Goal: Information Seeking & Learning: Learn about a topic

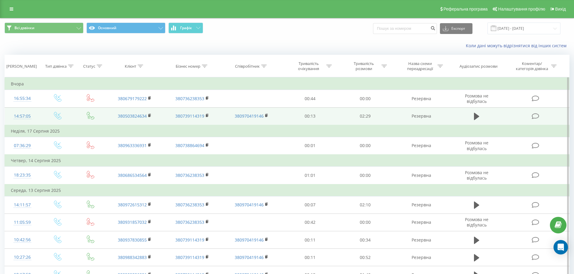
click at [22, 118] on div "14:57:05" at bounding box center [22, 117] width 23 height 12
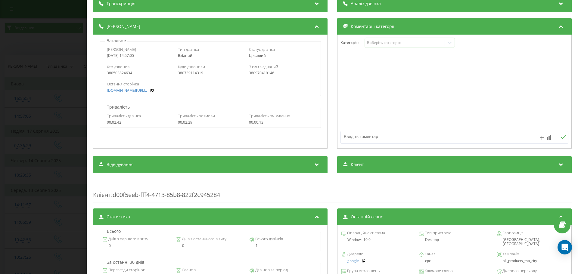
scroll to position [90, 0]
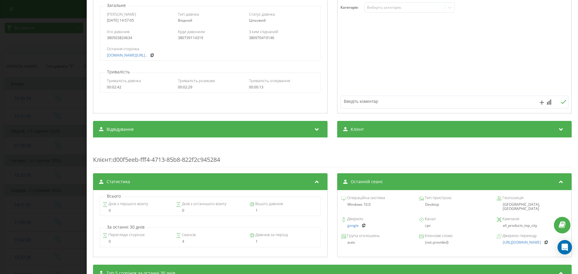
click at [53, 149] on div "Дзвінок : ua5_-1755518225.1113970 1 x - 02:27 00:00 00:00 Транскрипція Для AI-а…" at bounding box center [289, 137] width 578 height 274
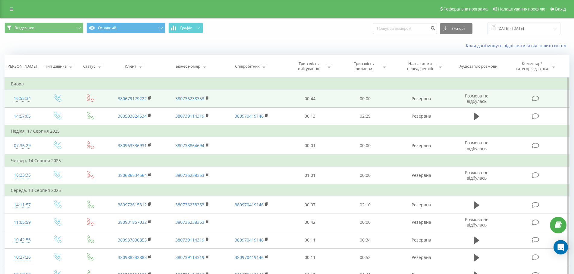
click at [20, 96] on div "16:55:34" at bounding box center [22, 99] width 23 height 12
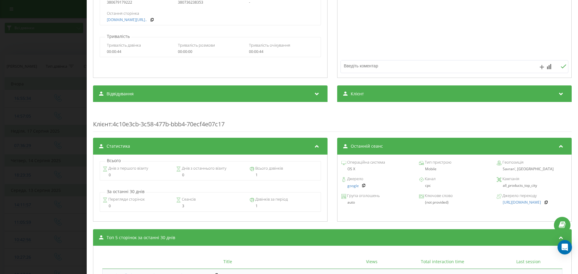
scroll to position [164, 0]
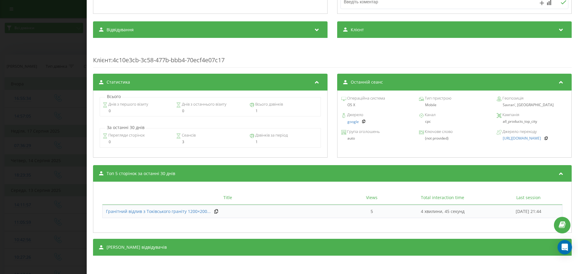
click at [50, 158] on div "Дзвінок : ua10_-1755525334.1043450 Транскрипція Для AI-аналізу майбутніх дзвінк…" at bounding box center [289, 137] width 578 height 274
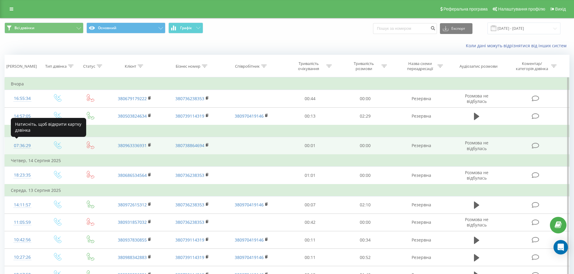
click at [30, 145] on div "07:36:29" at bounding box center [22, 146] width 23 height 12
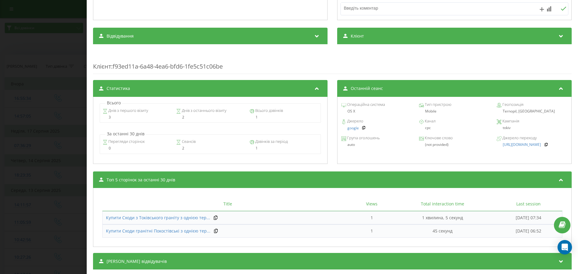
scroll to position [141, 0]
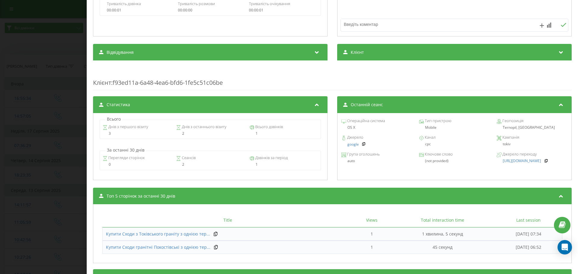
click at [75, 152] on div "Дзвінок : ua15_-1755405389.846453 Транскрипція Для AI-аналізу майбутніх дзвінкі…" at bounding box center [289, 137] width 578 height 274
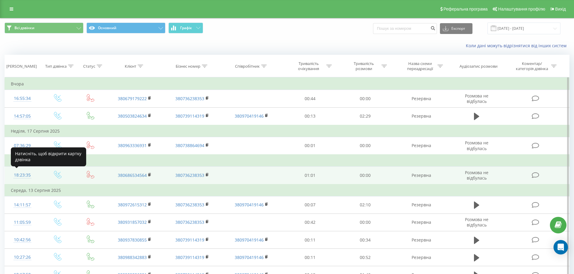
click at [17, 175] on div "18:23:35" at bounding box center [22, 176] width 23 height 12
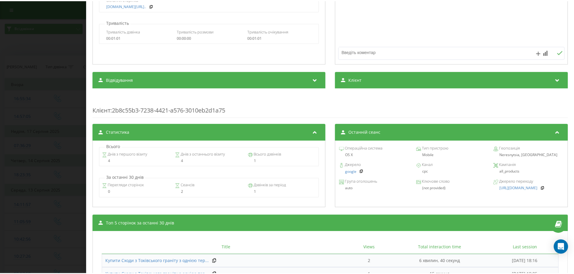
scroll to position [121, 0]
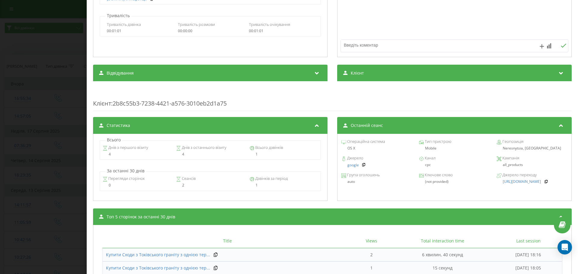
click at [98, 179] on div "За останні 30 днів Перегляди сторінок 0 Сеансів 2 Дзвінків за період 1" at bounding box center [210, 179] width 228 height 23
click at [62, 179] on div "Дзвінок : ua6_-1755185015.453497 Транскрипція Для AI-аналізу майбутніх дзвінків…" at bounding box center [289, 137] width 578 height 274
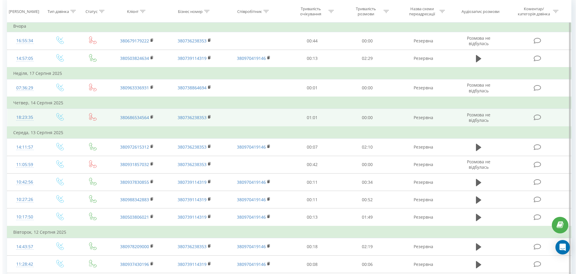
scroll to position [60, 0]
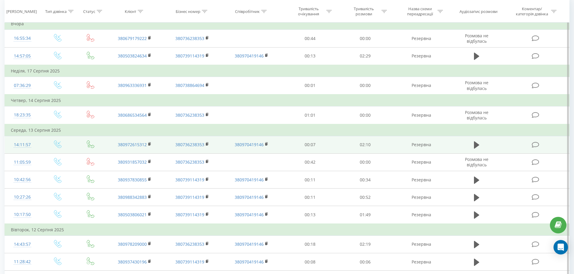
click at [26, 143] on div "14:11:57" at bounding box center [22, 145] width 23 height 12
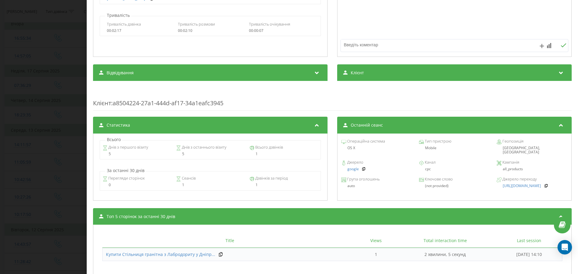
scroll to position [151, 0]
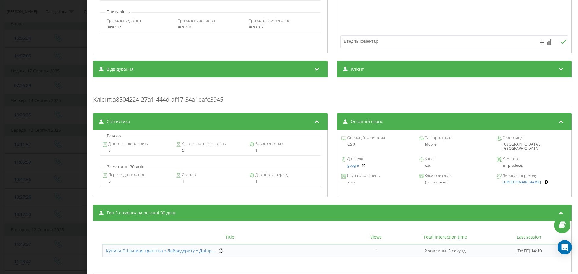
click at [41, 170] on div "Дзвінок : ua1_-1755083517.89962 1 x - 02:10 00:00 00:00 Транскрипція Для AI-ана…" at bounding box center [289, 137] width 578 height 274
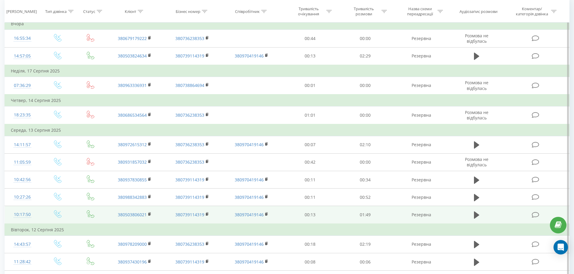
click at [20, 215] on div "10:17:50" at bounding box center [22, 215] width 23 height 12
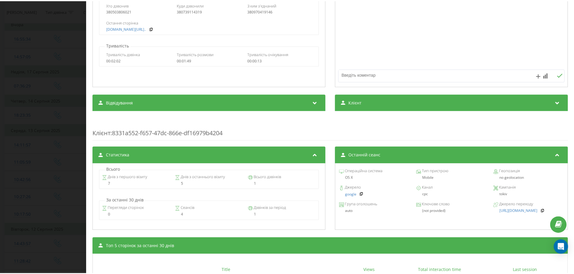
scroll to position [121, 0]
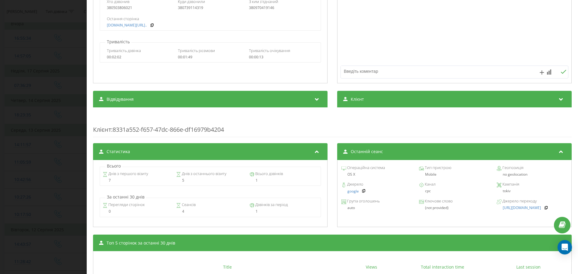
click at [63, 174] on div "Дзвінок : ua5_-1755069470.27716 1 x - 01:48 00:00 00:00 Транскрипція Для AI-ана…" at bounding box center [289, 137] width 578 height 274
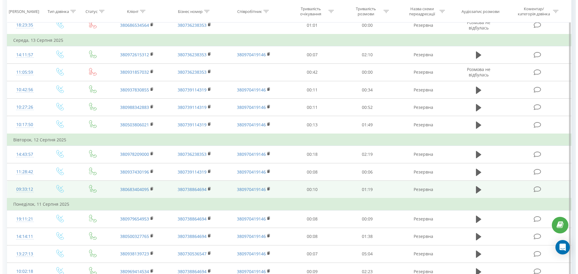
scroll to position [151, 0]
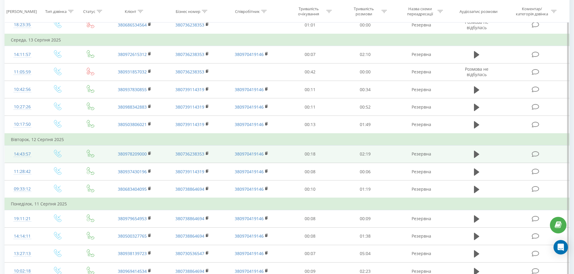
click at [26, 153] on div "14:43:57" at bounding box center [22, 155] width 23 height 12
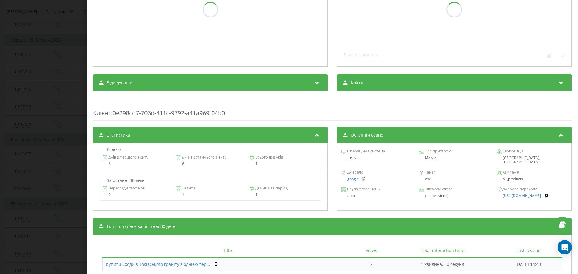
scroll to position [151, 0]
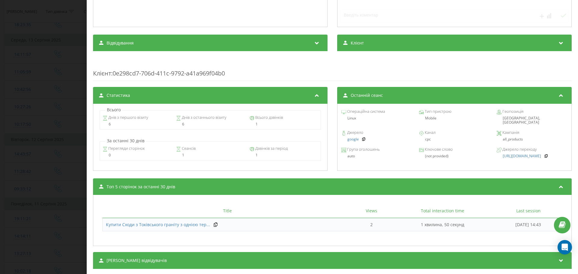
click at [63, 164] on div "Дзвінок : ua7_-1754999036.1490326 Транскрипція Аналіз дзвінка Деталі дзвінка Ко…" at bounding box center [289, 137] width 578 height 274
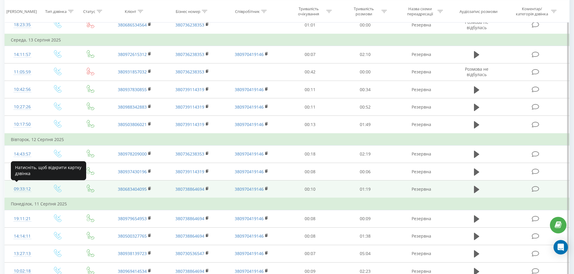
click at [27, 187] on div "09:33:12" at bounding box center [22, 189] width 23 height 12
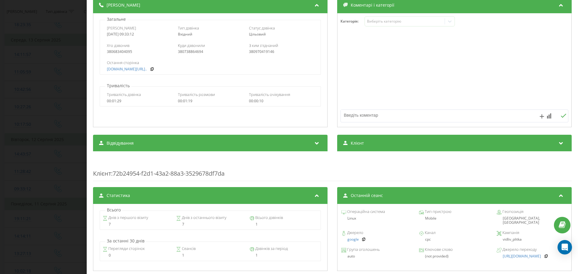
scroll to position [121, 0]
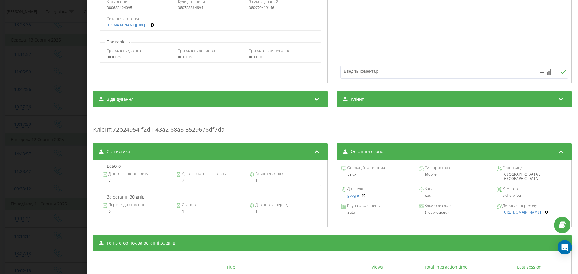
click at [31, 164] on div "Дзвінок : ua1_-1754980392.1299812 1 x - 01:19 00:00 00:00 Транскрипція Для AI-а…" at bounding box center [289, 137] width 578 height 274
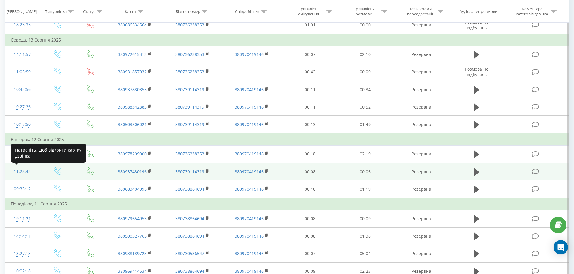
click at [25, 173] on div "11:28:42" at bounding box center [22, 172] width 23 height 12
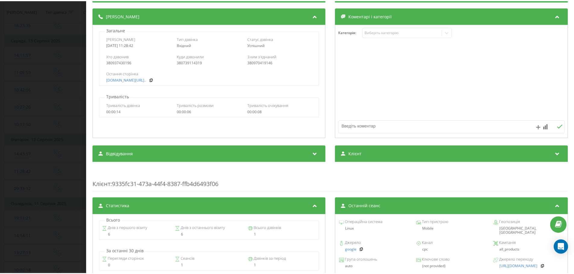
scroll to position [90, 0]
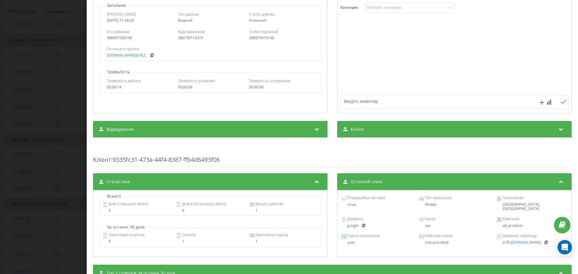
click at [78, 151] on div "Дзвінок : ua14_-1754987322.3683911 1 x - 00:06 00:00 00:00 Транскрипція Для AI-…" at bounding box center [289, 137] width 578 height 274
